Goal: Transaction & Acquisition: Download file/media

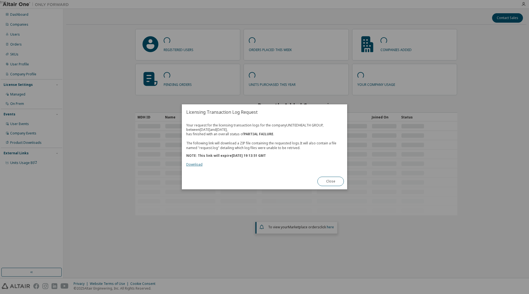
click at [194, 164] on link "Download" at bounding box center [194, 164] width 16 height 5
